Goal: Navigation & Orientation: Find specific page/section

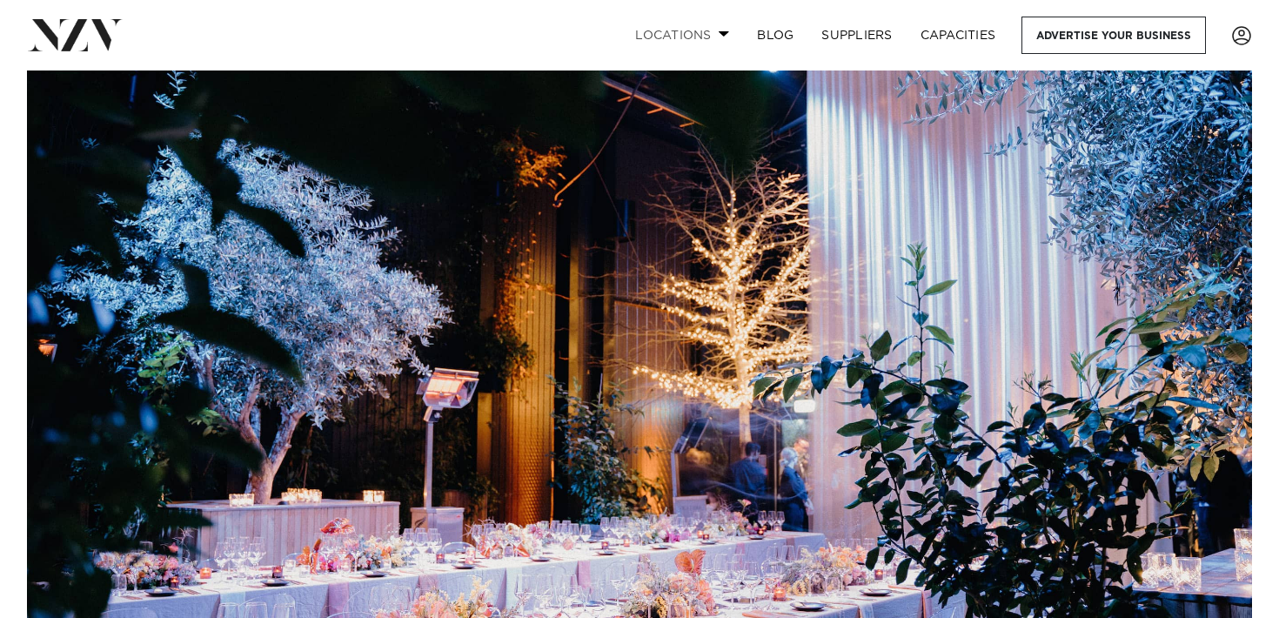
click at [707, 37] on link "Locations" at bounding box center [682, 35] width 122 height 37
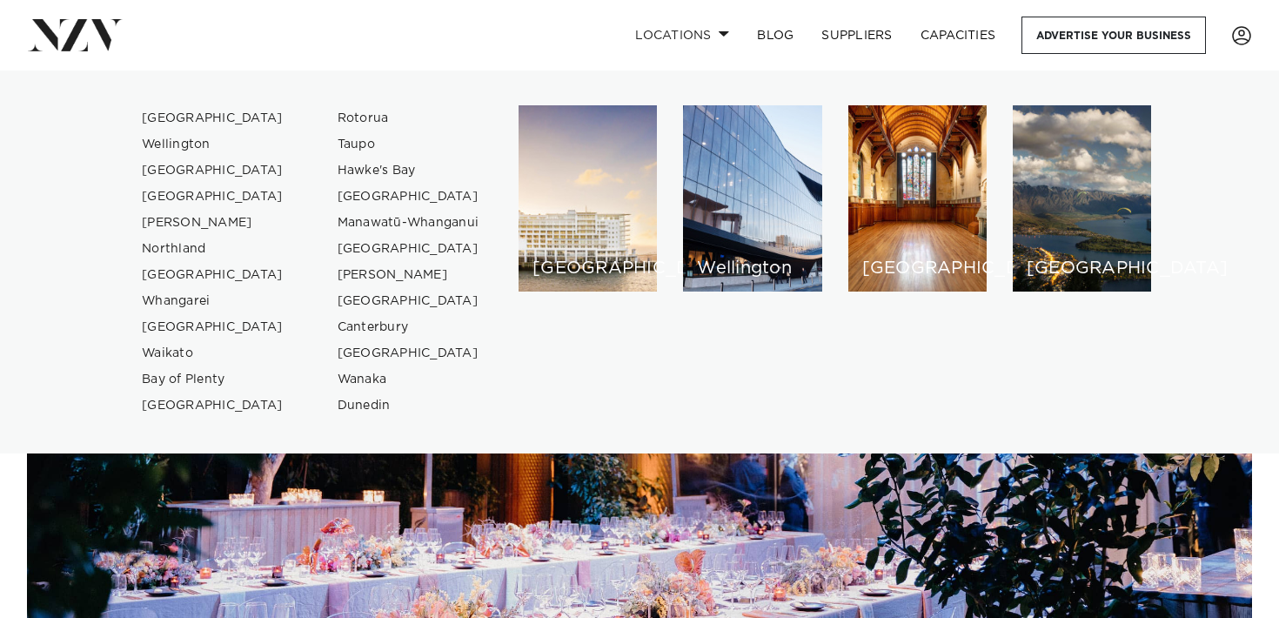
click at [670, 497] on img at bounding box center [639, 367] width 1225 height 594
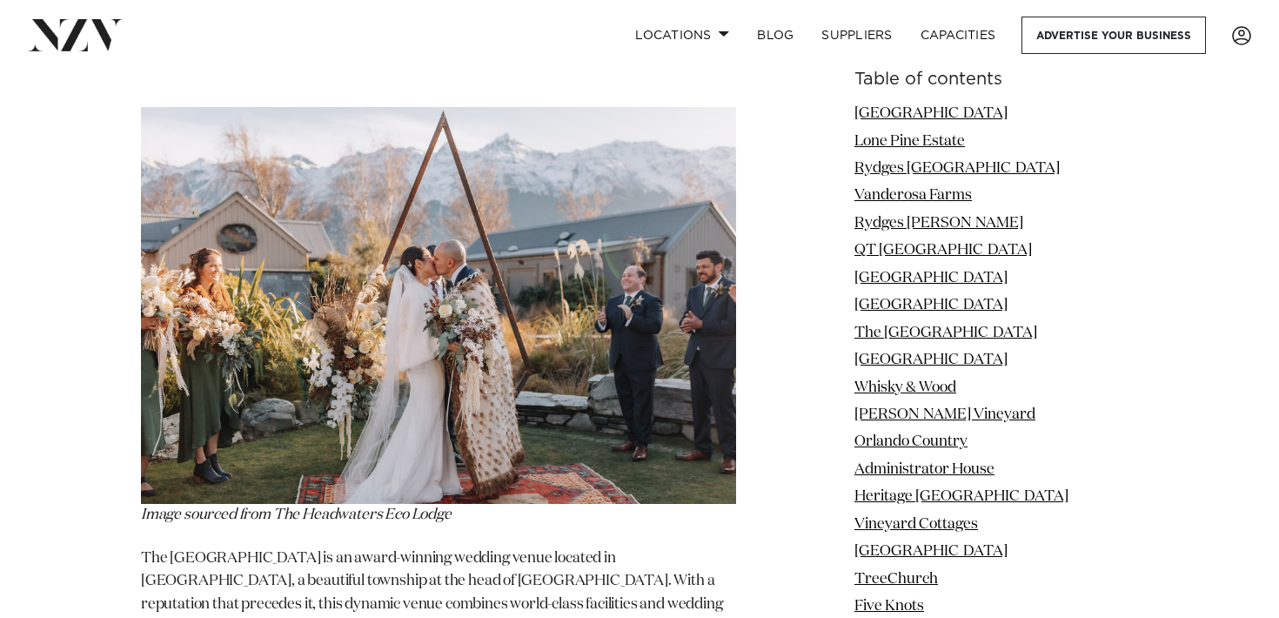
scroll to position [35902, 0]
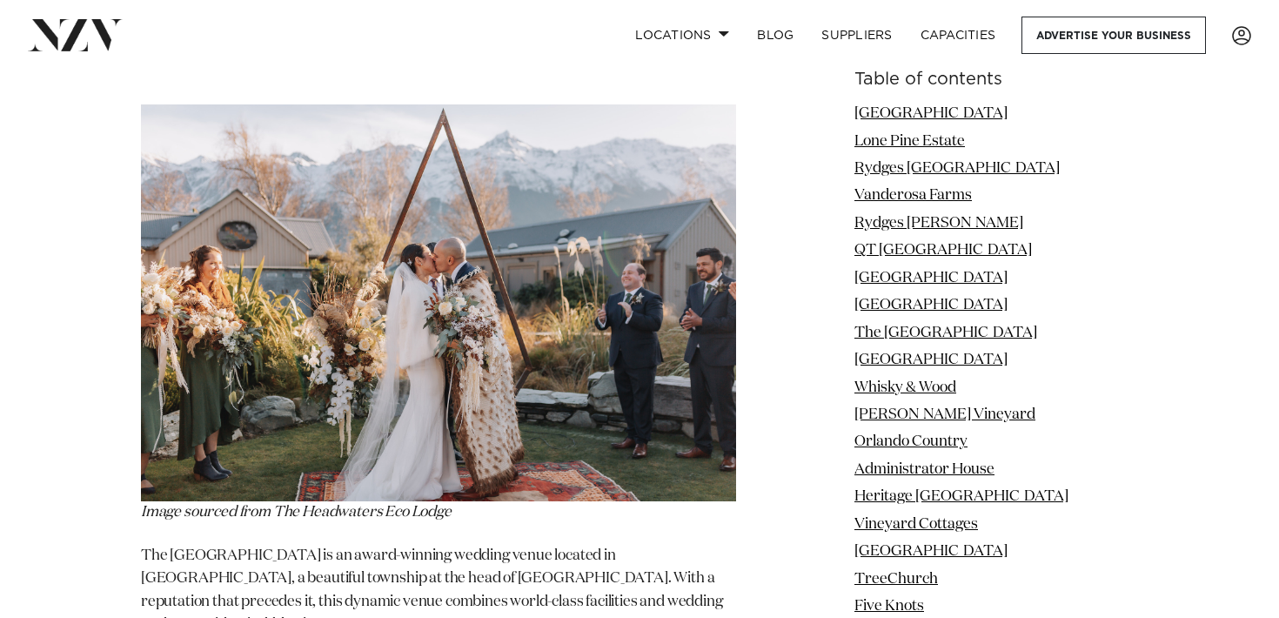
copy section "[GEOGRAPHIC_DATA]"
